Goal: Information Seeking & Learning: Learn about a topic

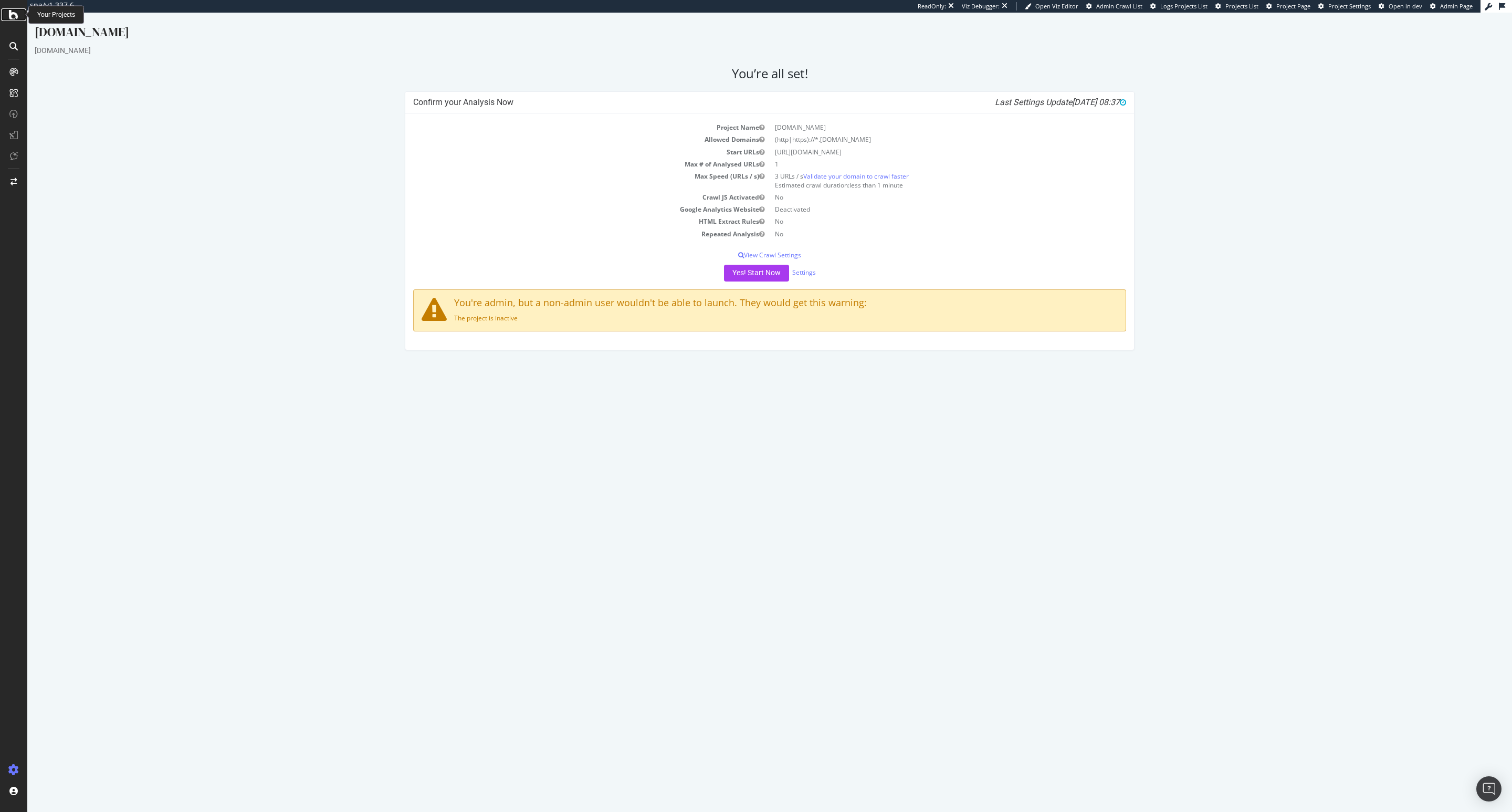
click at [11, 16] on icon at bounding box center [14, 14] width 9 height 12
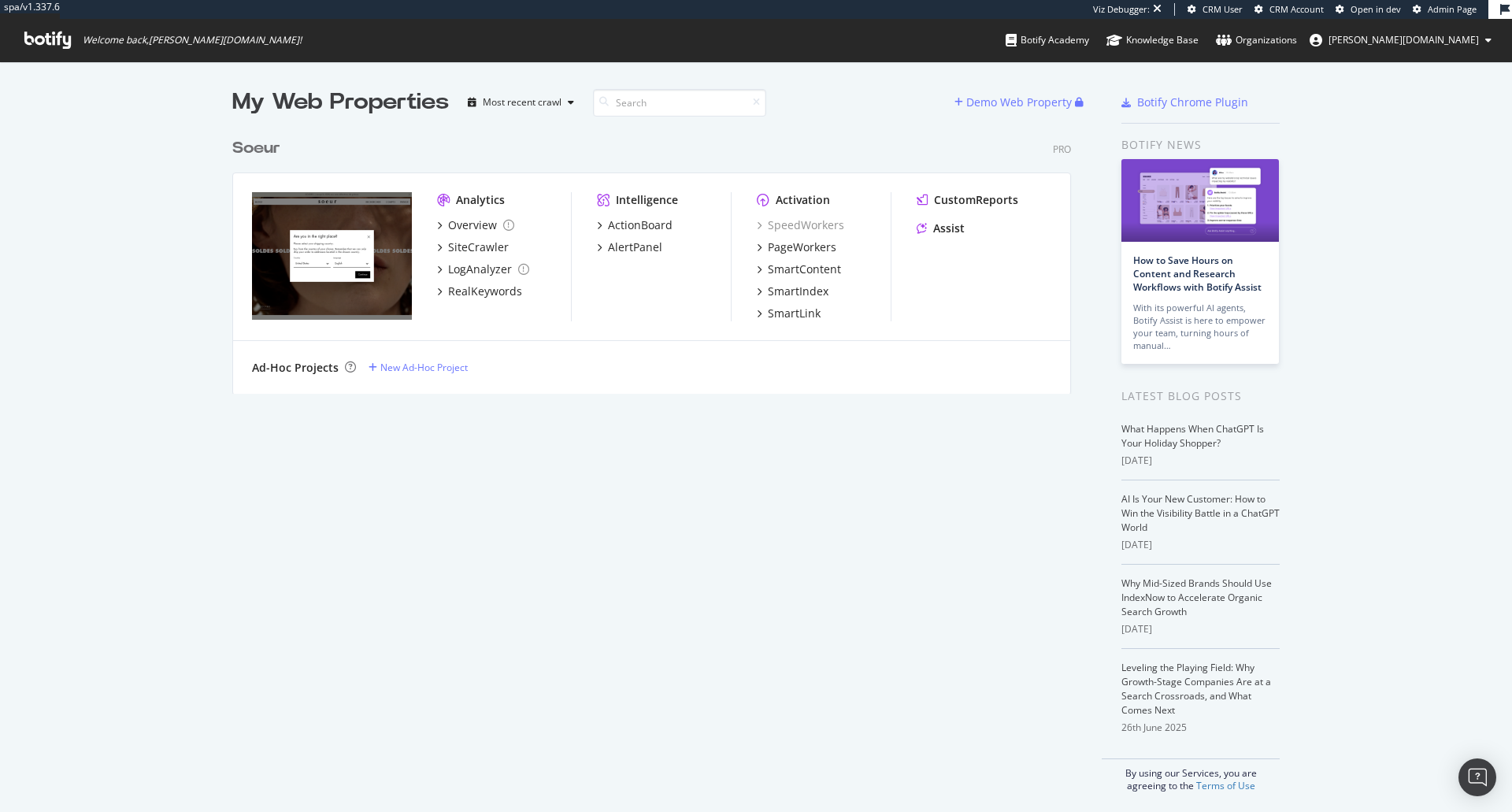
scroll to position [801, 1488]
click at [723, 548] on div "My Web Properties Most recent crawl Demo Web Property Soeur Pro Analytics Overv…" at bounding box center [667, 439] width 870 height 705
click at [775, 249] on div "PageWorkers" at bounding box center [802, 247] width 69 height 16
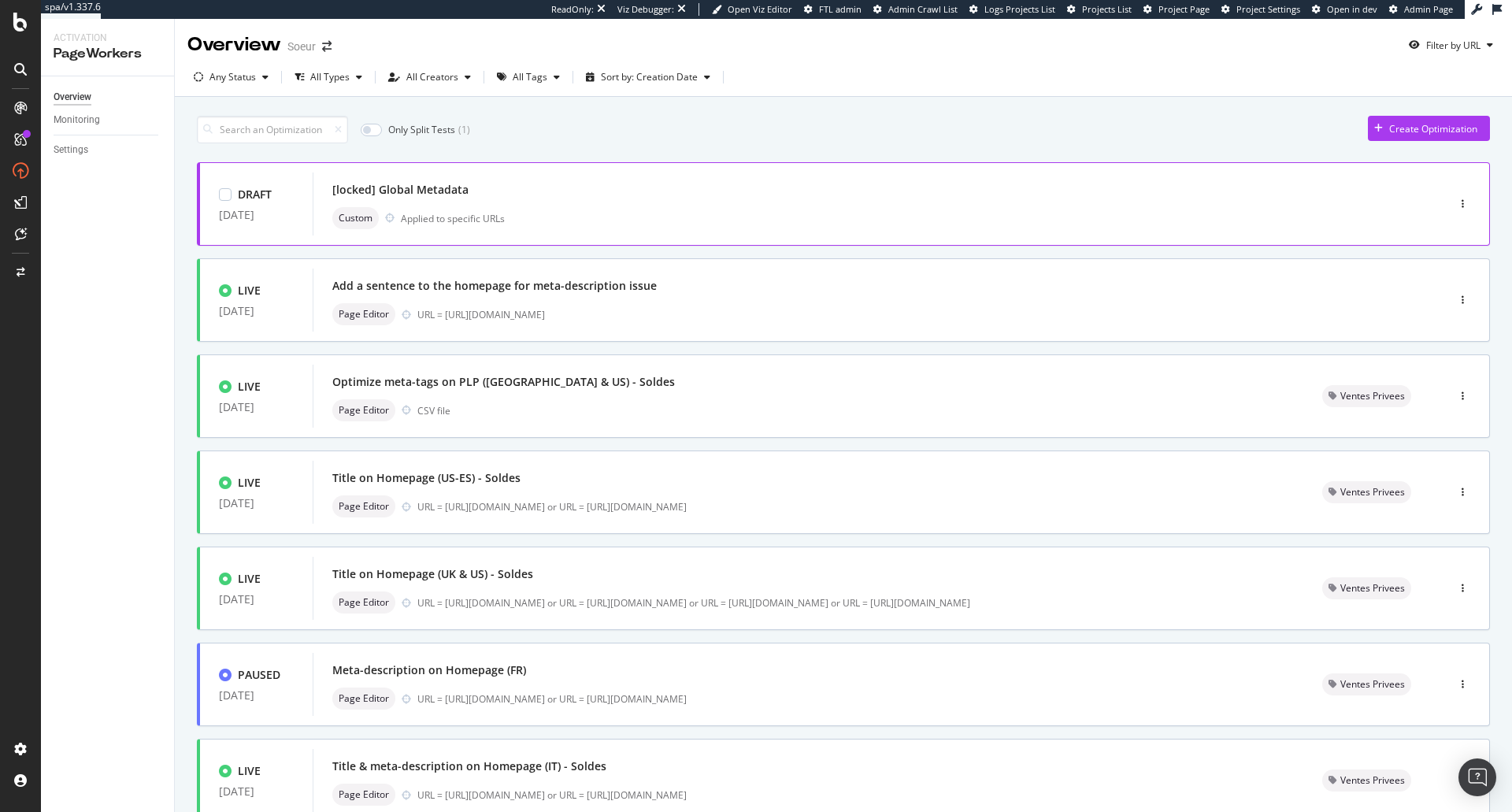
click at [563, 228] on div "Custom Applied to specific URLs" at bounding box center [856, 218] width 1048 height 22
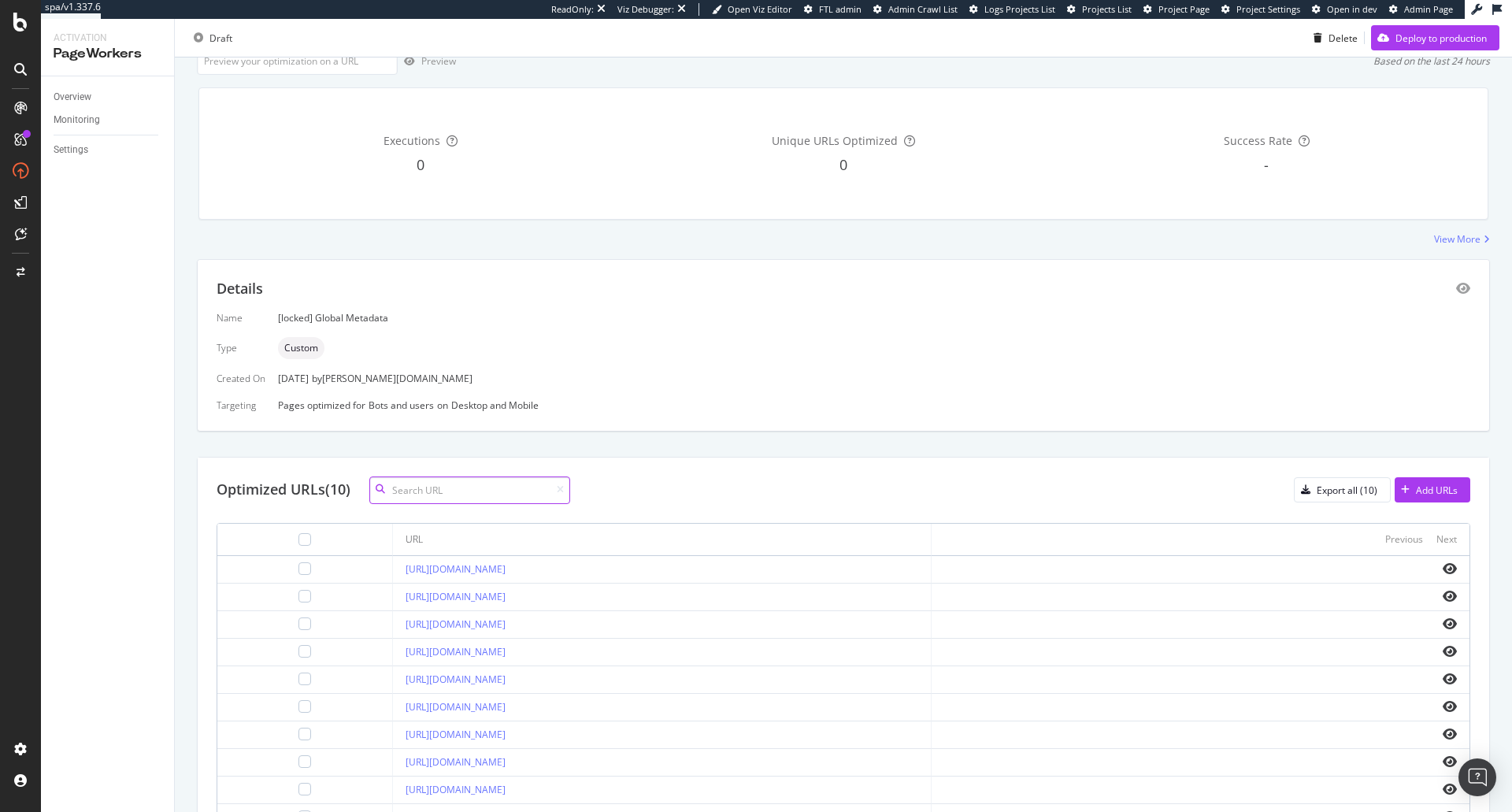
scroll to position [205, 0]
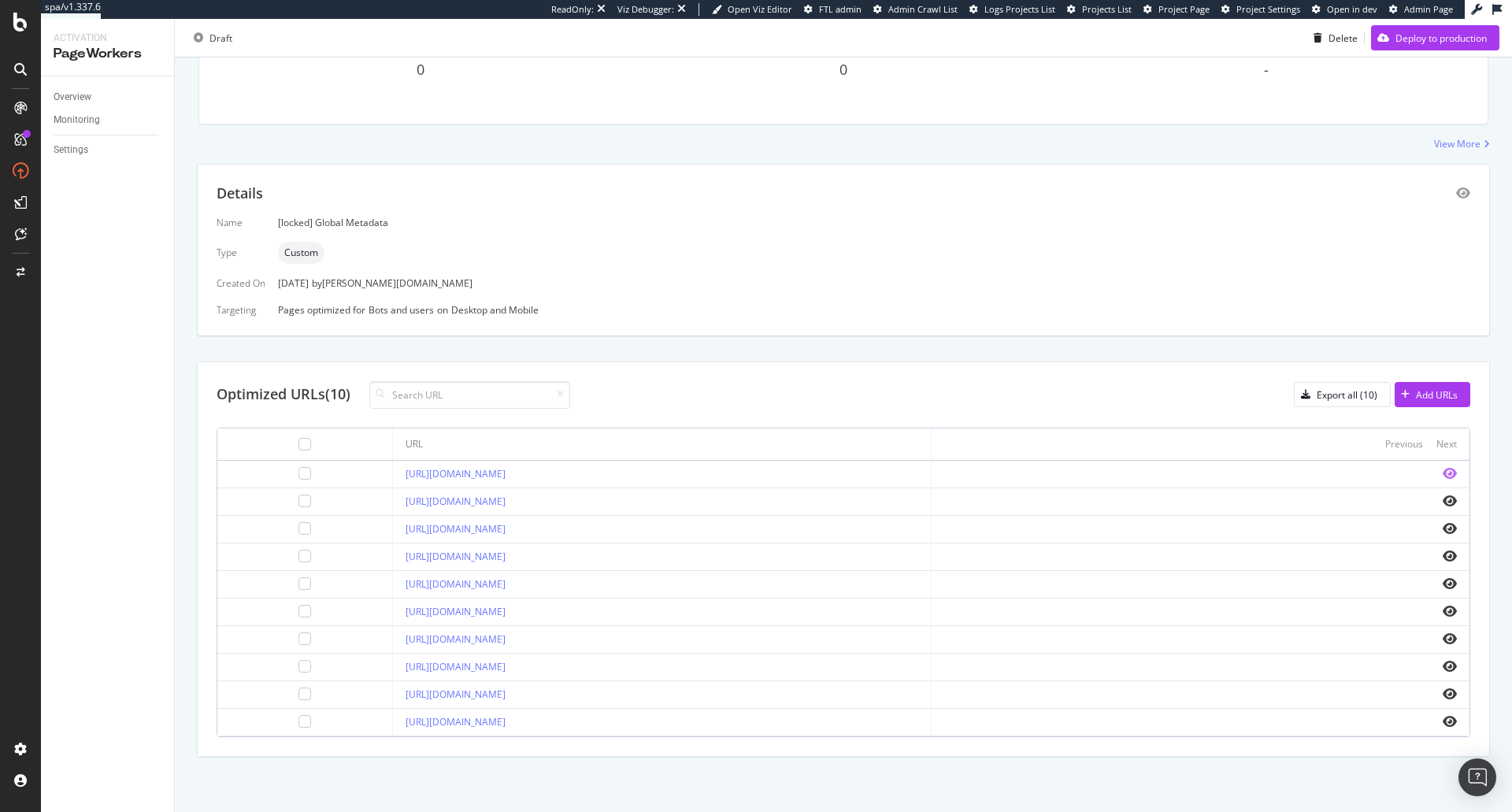
click at [1443, 475] on icon "eye" at bounding box center [1450, 473] width 14 height 12
click at [85, 237] on div "RealKeywords" at bounding box center [93, 234] width 70 height 16
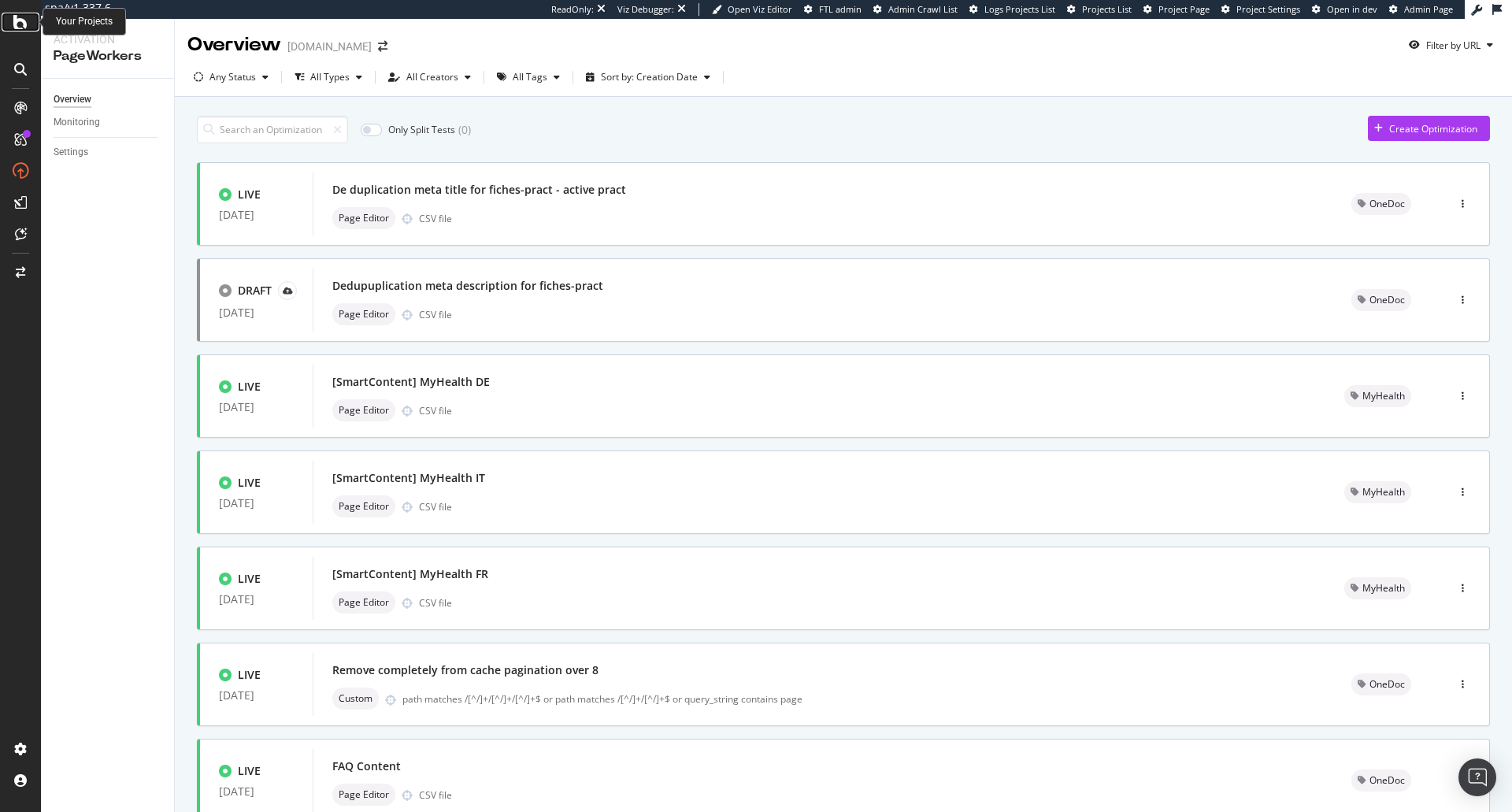
click at [18, 23] on icon at bounding box center [20, 21] width 14 height 18
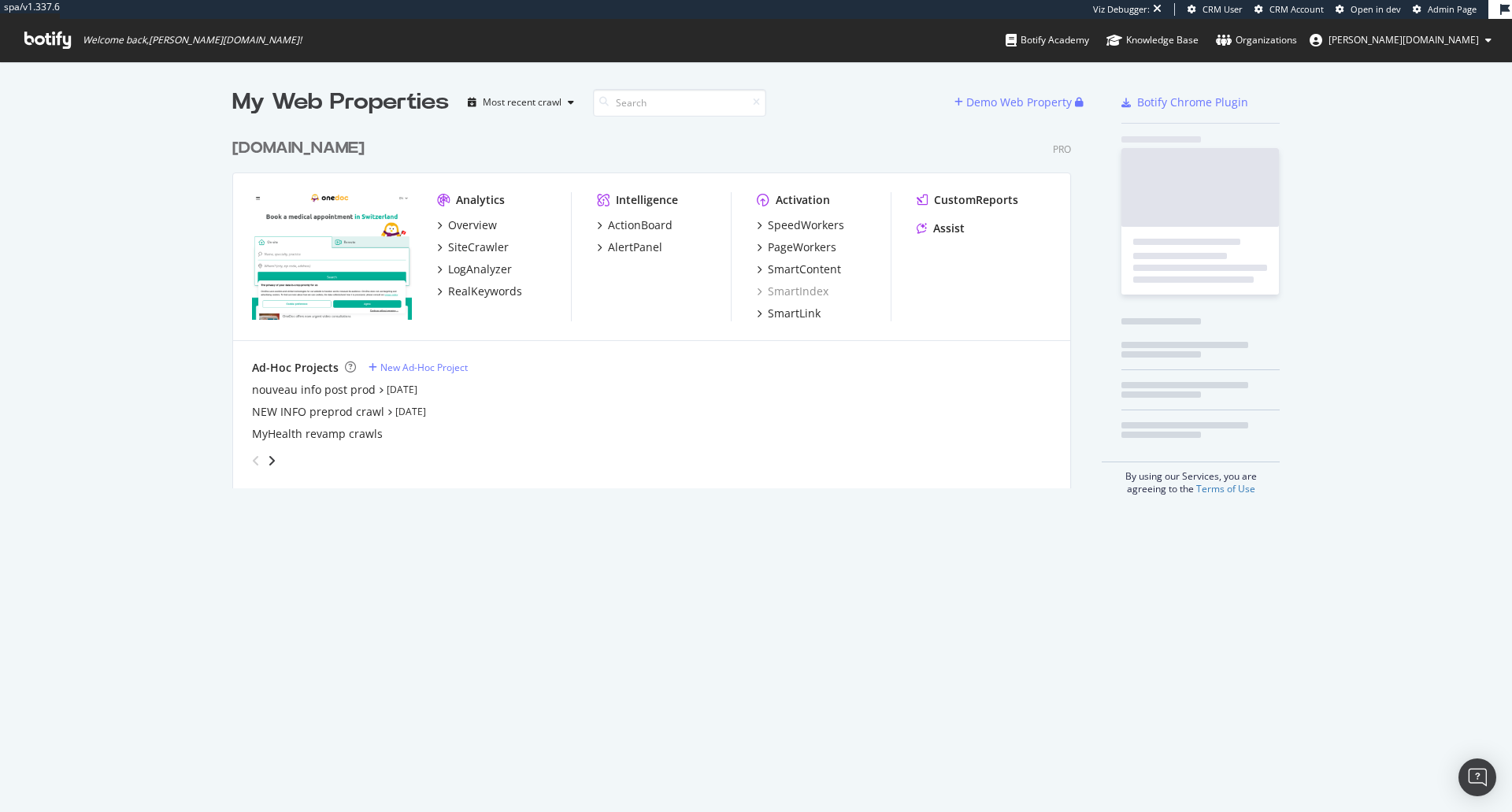
scroll to position [358, 839]
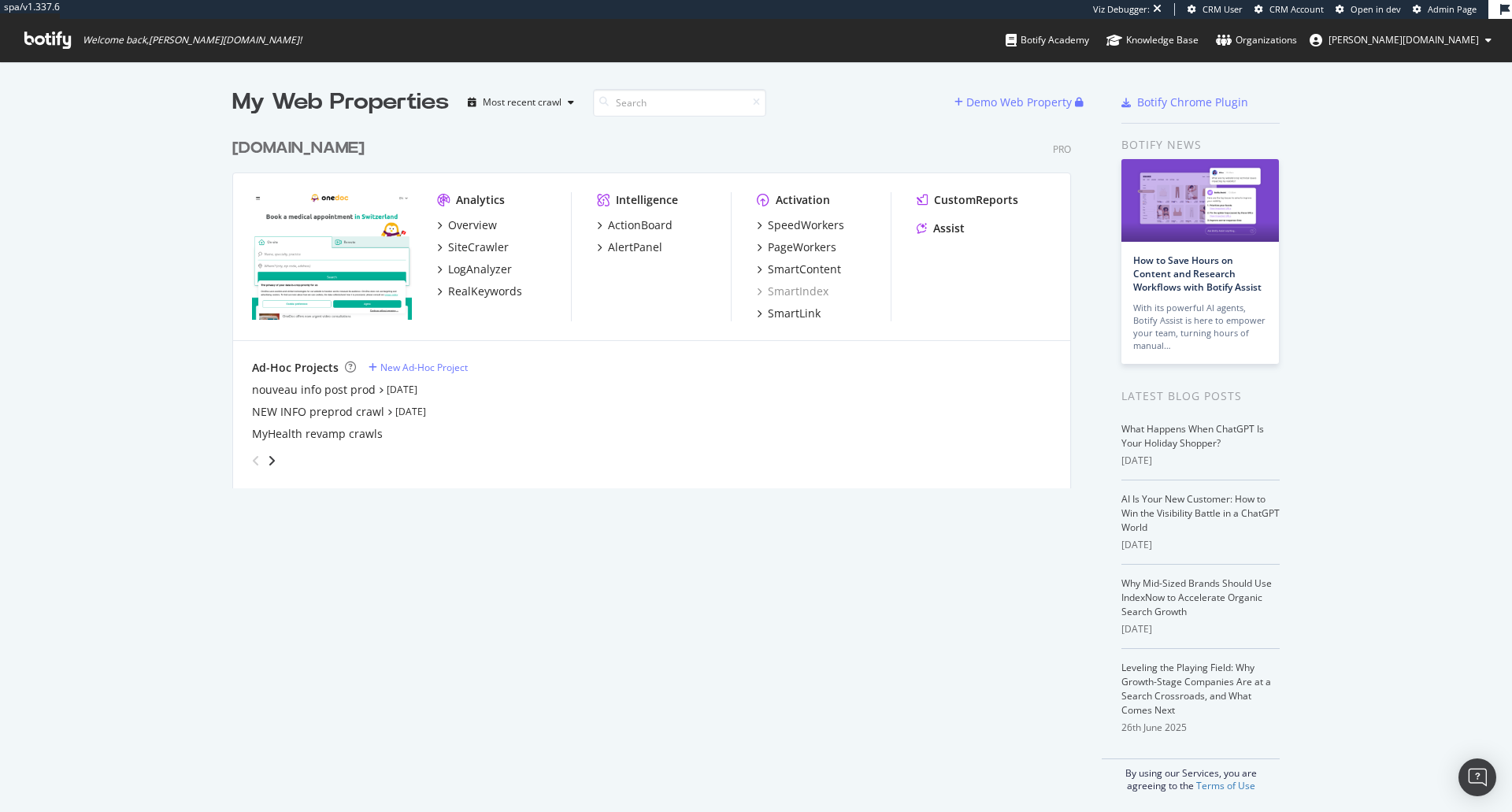
click at [1467, 44] on span "[PERSON_NAME][DOMAIN_NAME]" at bounding box center [1404, 40] width 151 height 13
click at [1412, 213] on span "Log Out" at bounding box center [1394, 211] width 33 height 13
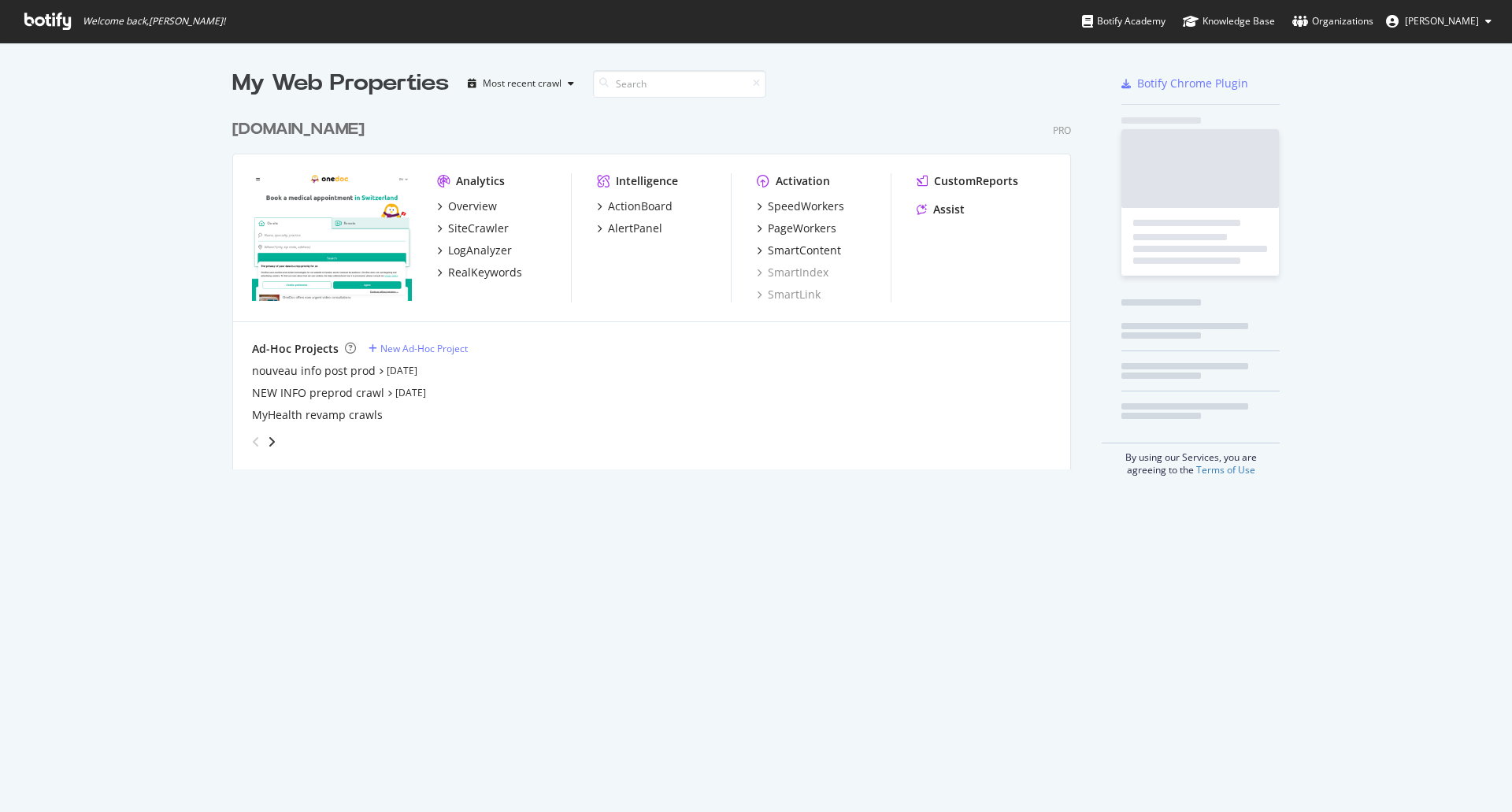
scroll to position [801, 1488]
